Goal: Submit feedback/report problem

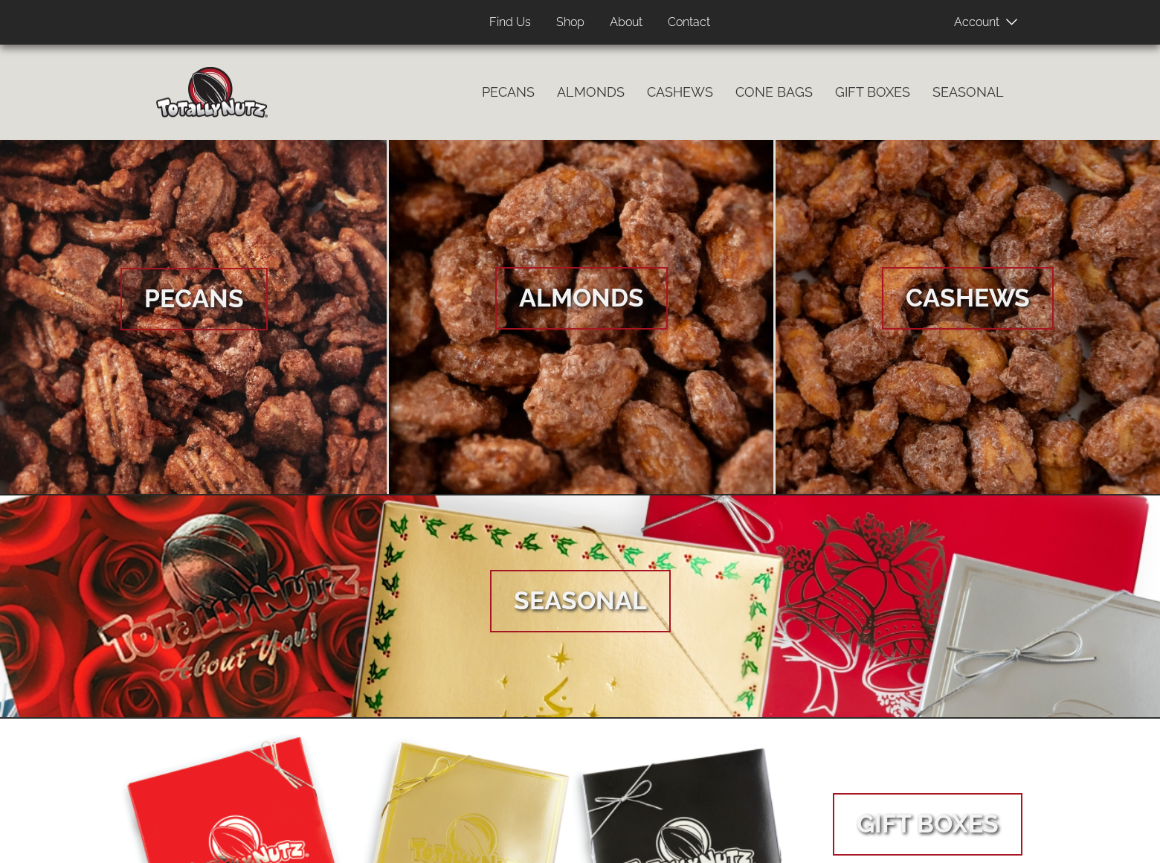
scroll to position [452, 0]
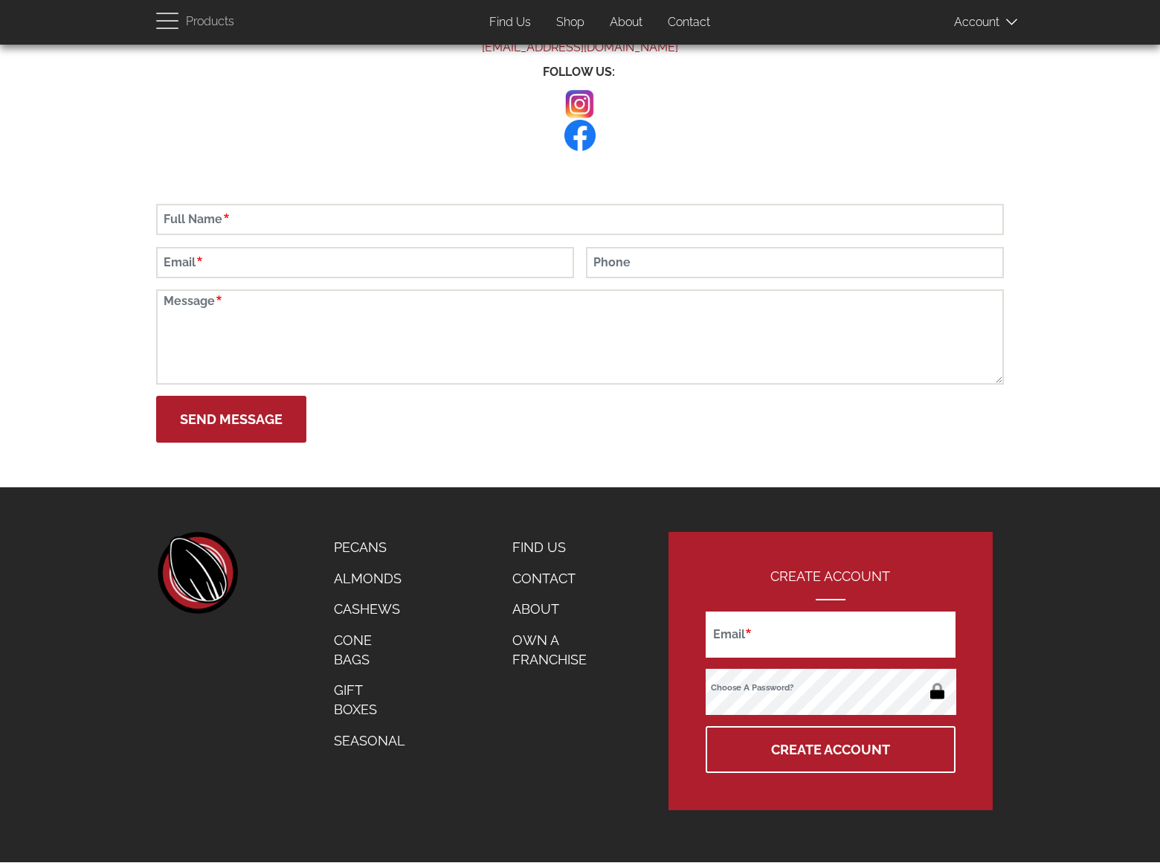
scroll to position [66, 0]
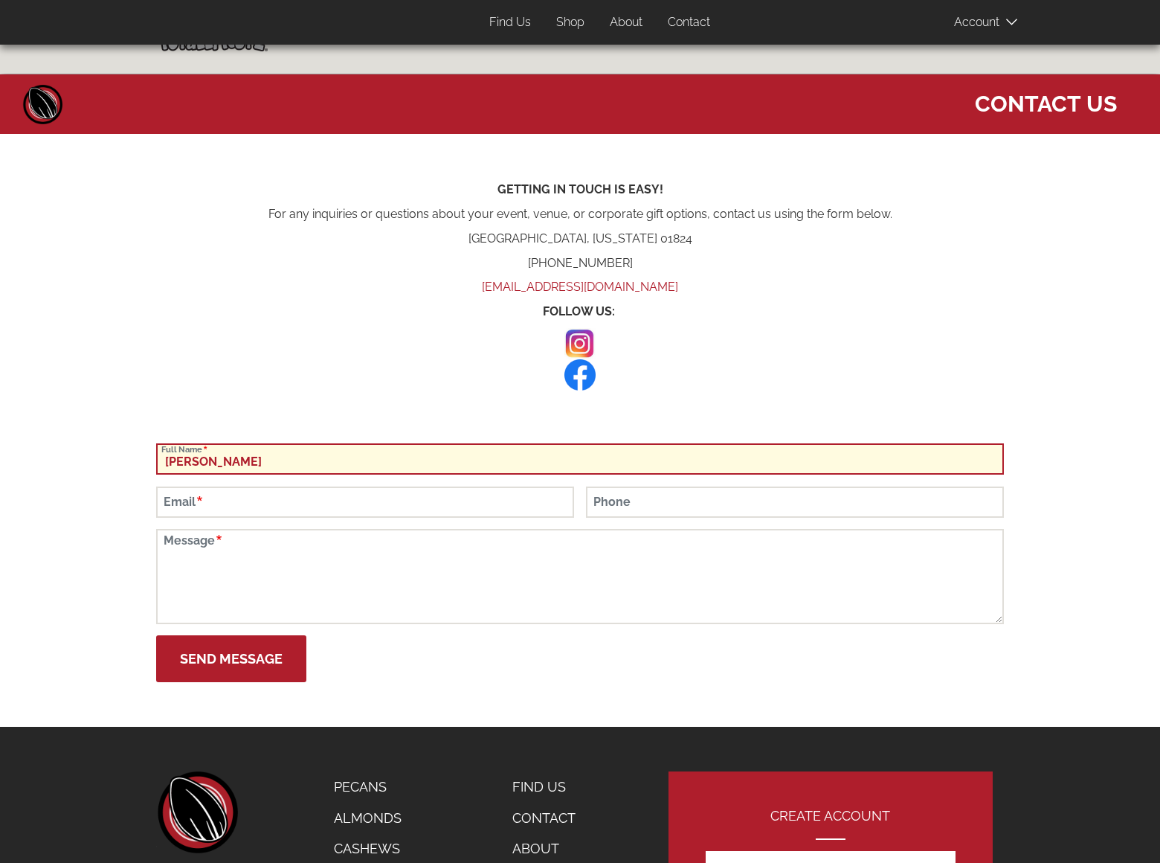
type input "[PERSON_NAME]"
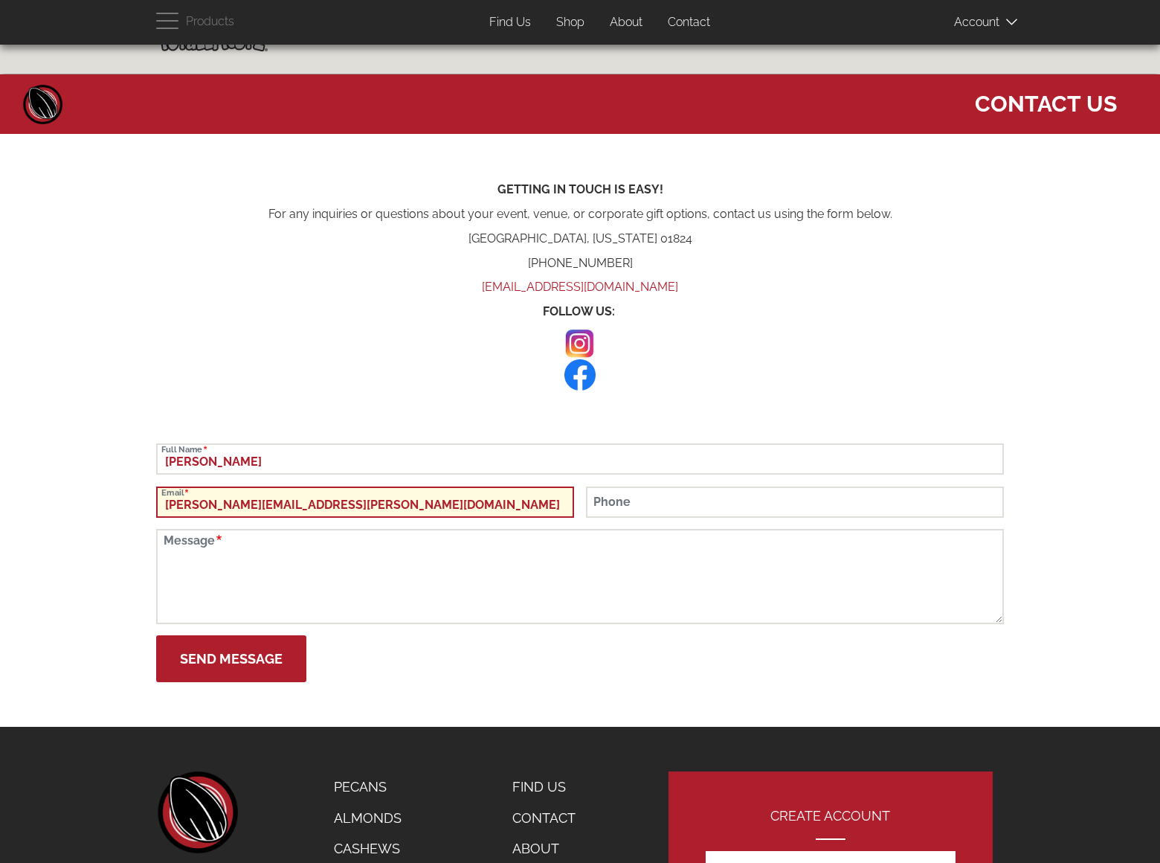
type input "[PERSON_NAME][EMAIL_ADDRESS][PERSON_NAME][DOMAIN_NAME]"
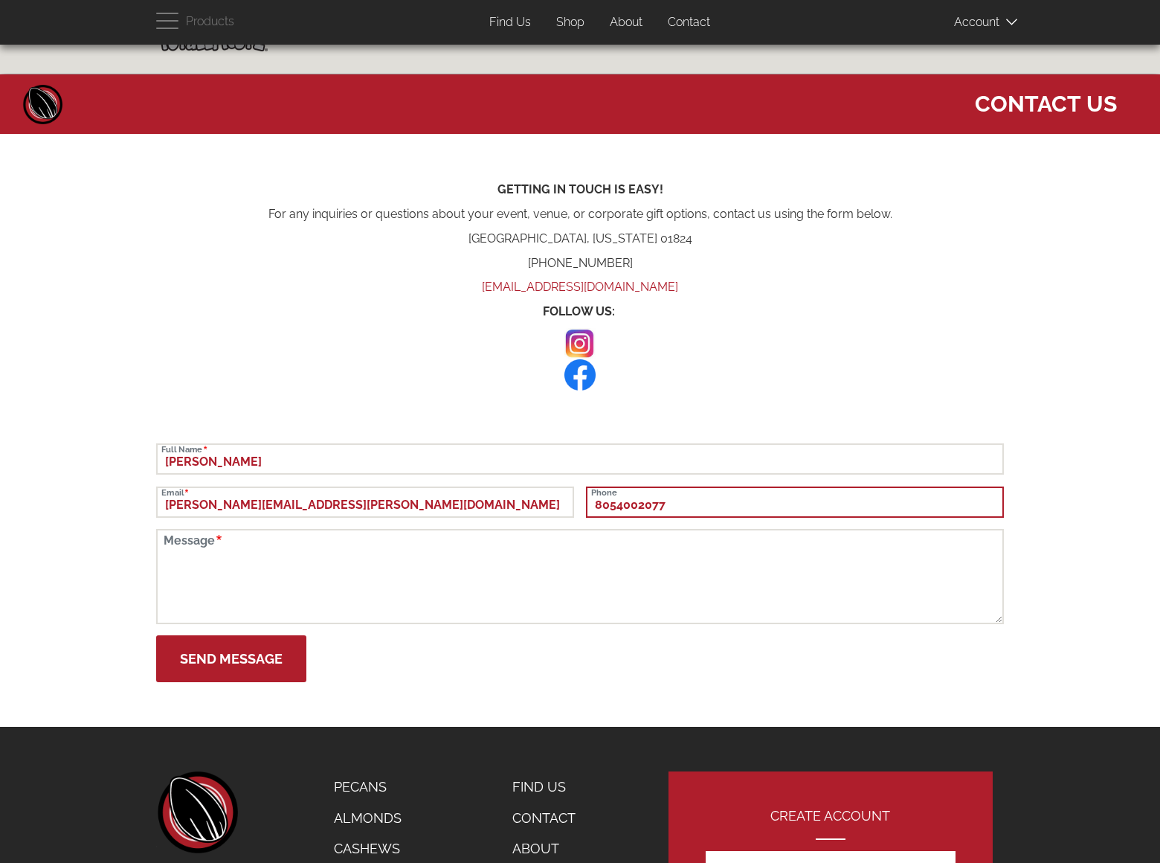
type input "8054002077"
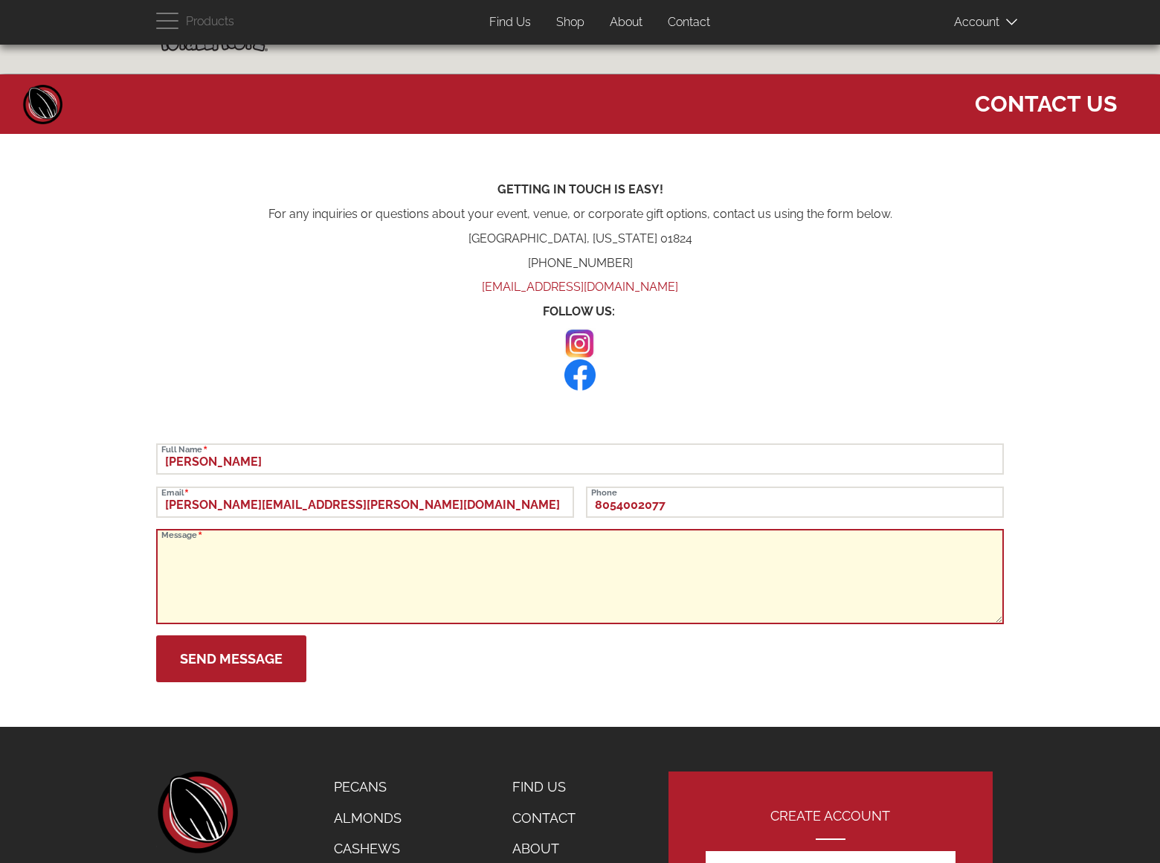
scroll to position [210, 0]
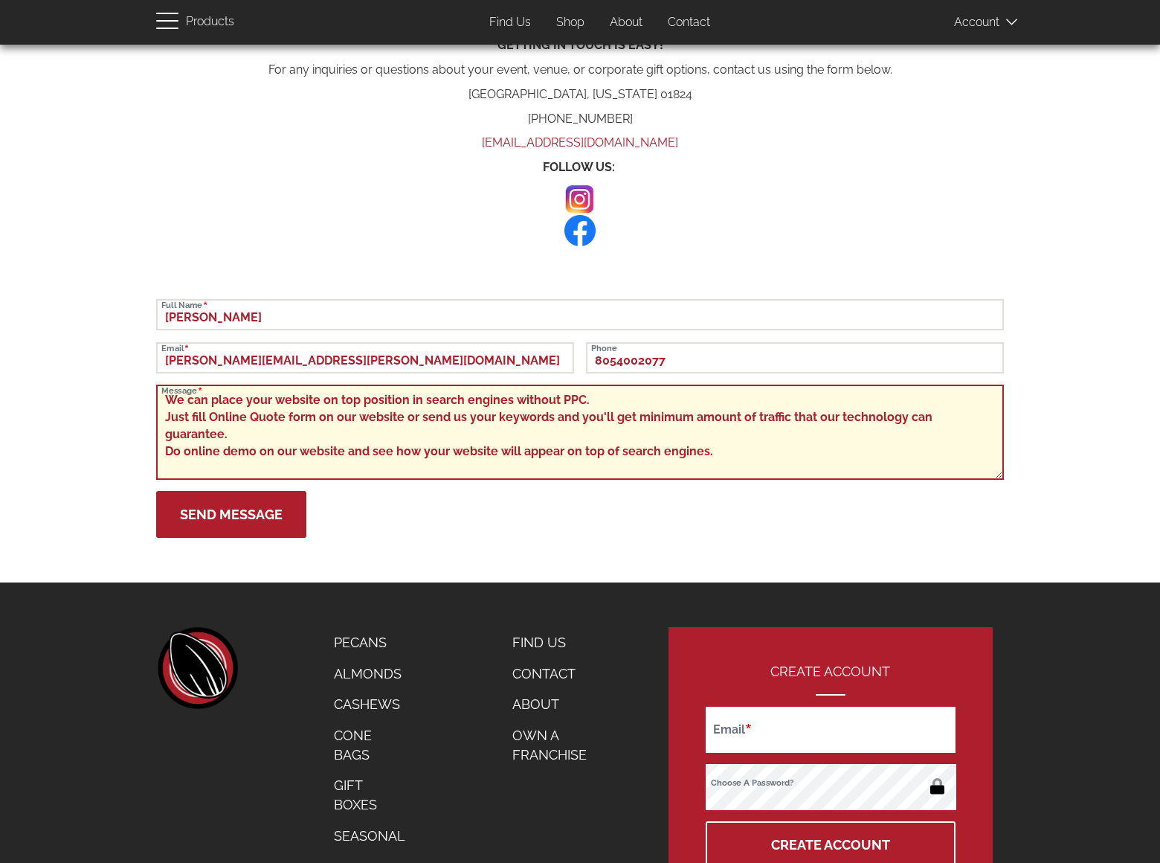
type textarea "We can place your website on top position in search engines without PPC. Just f…"
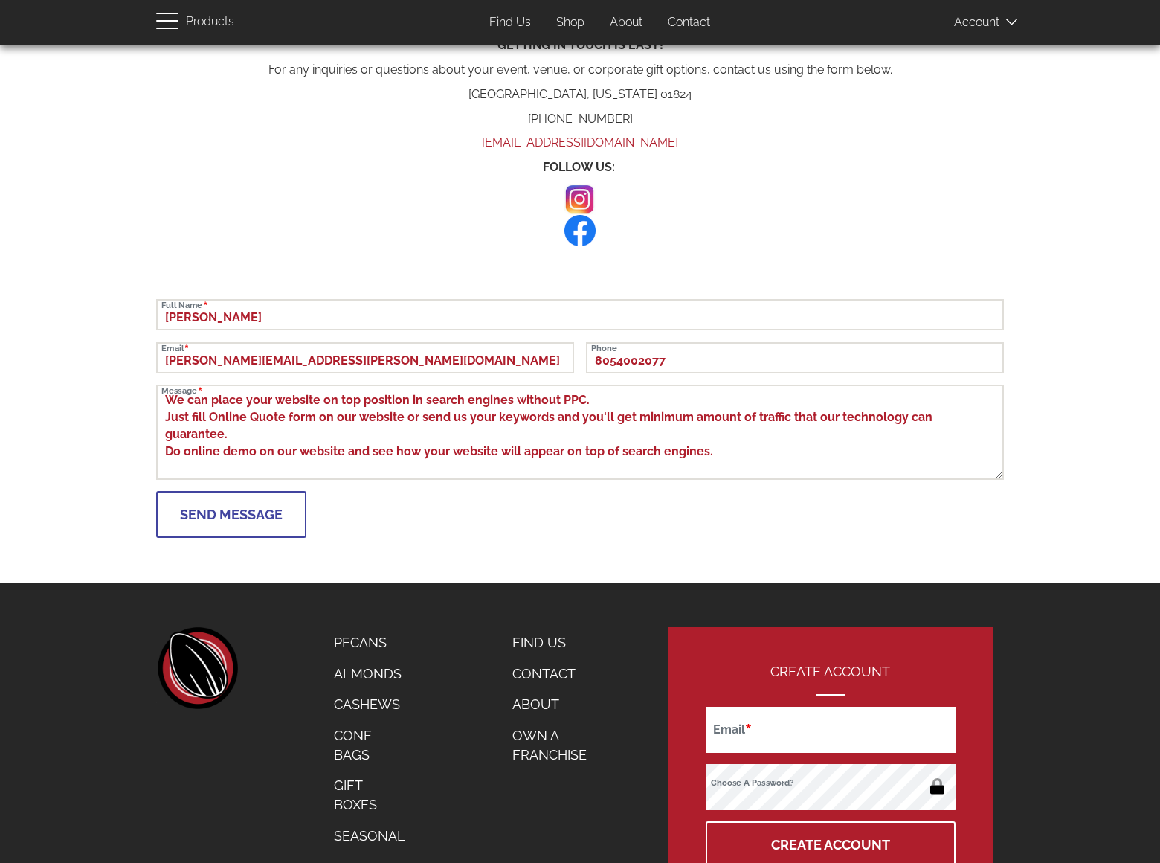
click at [231, 514] on button "Send Message" at bounding box center [231, 514] width 150 height 47
